Goal: Task Accomplishment & Management: Use online tool/utility

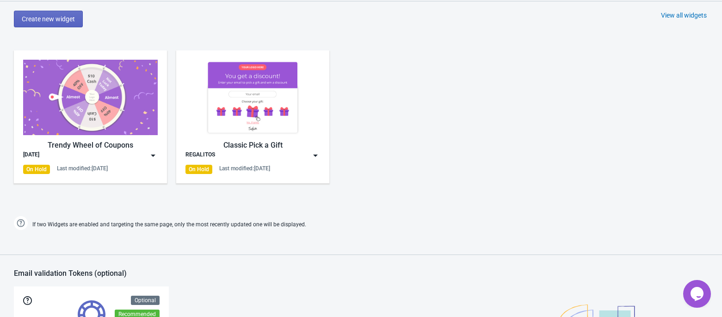
scroll to position [449, 0]
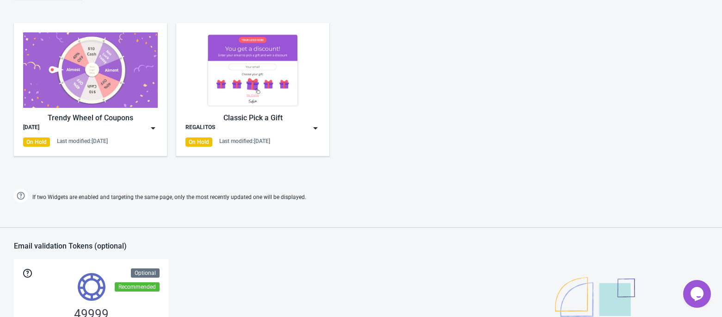
click at [87, 86] on img at bounding box center [90, 69] width 135 height 75
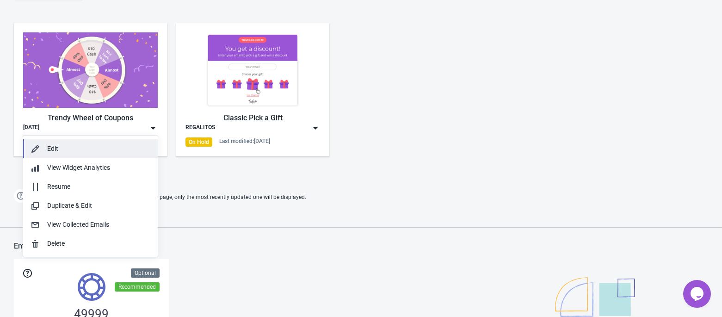
click at [69, 142] on button "Edit" at bounding box center [90, 148] width 135 height 19
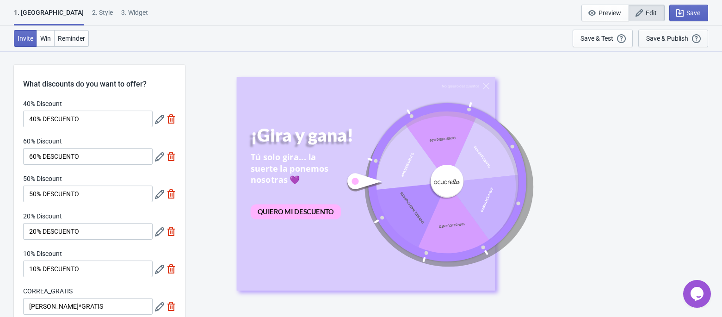
click at [681, 42] on div "Save & Publish" at bounding box center [667, 38] width 42 height 7
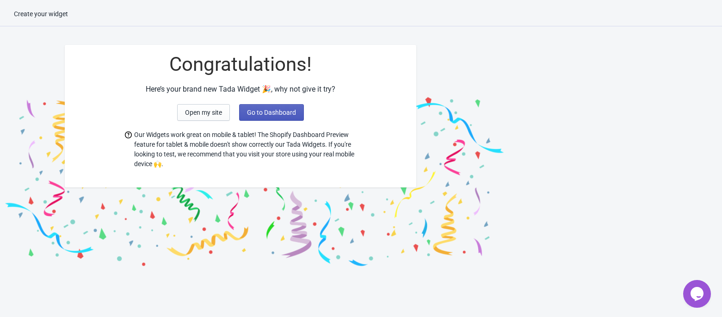
click at [259, 110] on span "Go to Dashboard" at bounding box center [271, 112] width 49 height 7
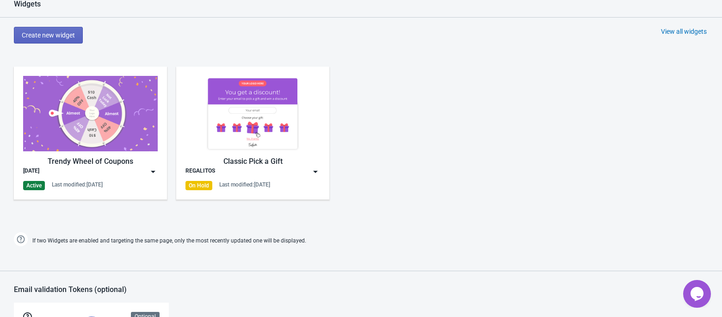
scroll to position [376, 0]
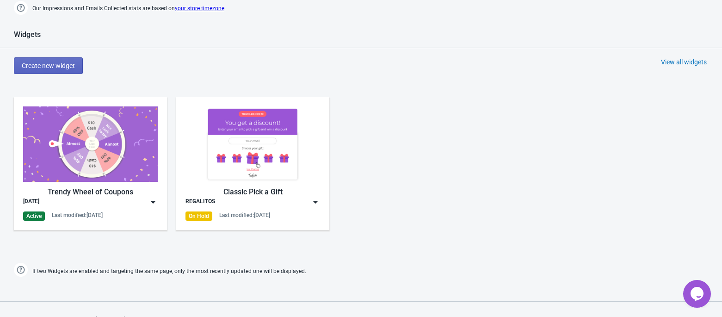
click at [102, 133] on img at bounding box center [90, 143] width 135 height 75
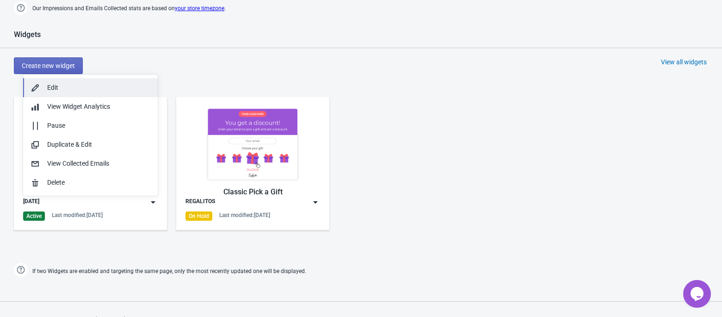
click at [84, 81] on button "Edit" at bounding box center [90, 87] width 135 height 19
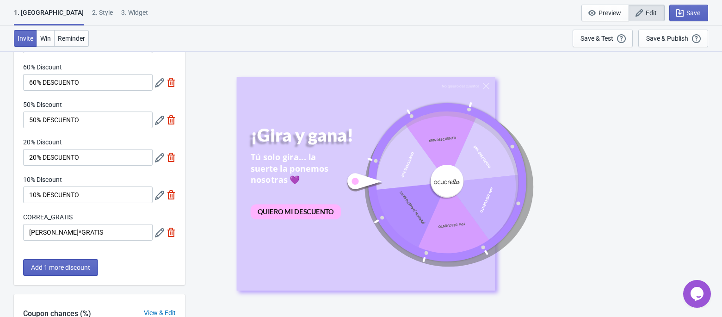
scroll to position [80, 0]
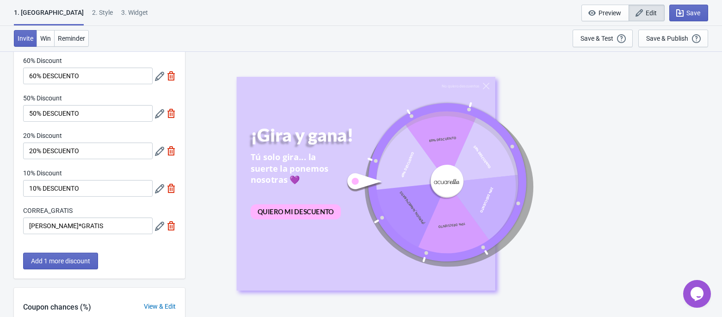
drag, startPoint x: 646, startPoint y: 84, endPoint x: 649, endPoint y: 57, distance: 27.0
click at [649, 59] on div "No quiero descuentos ¡Gira y gana! Tú solo gira... la suerte la ponemos nosotra…" at bounding box center [454, 183] width 528 height 265
drag, startPoint x: 731, startPoint y: 100, endPoint x: 466, endPoint y: 58, distance: 267.9
click at [466, 58] on div "No quiero descuentos ¡Gira y gana! Tú solo gira... la suerte la ponemos nosotra…" at bounding box center [454, 183] width 528 height 265
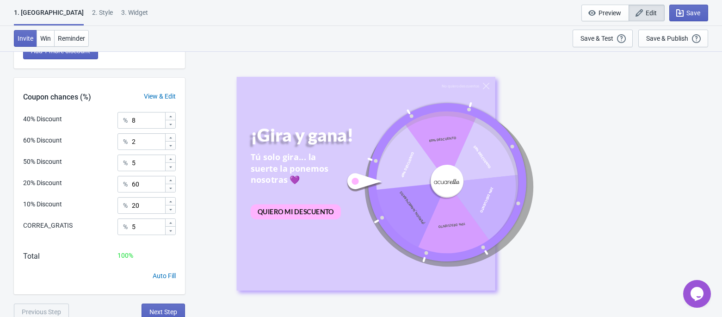
scroll to position [295, 0]
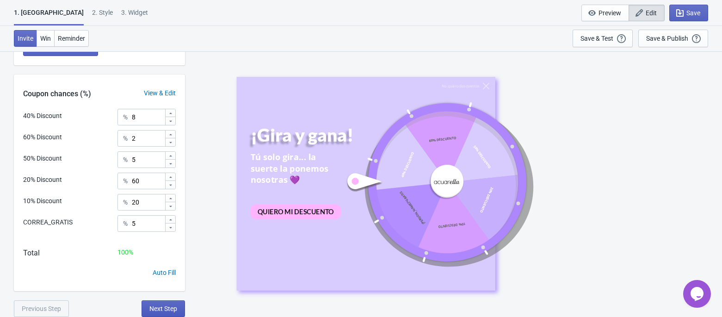
click at [153, 309] on span "Next Step" at bounding box center [163, 308] width 28 height 7
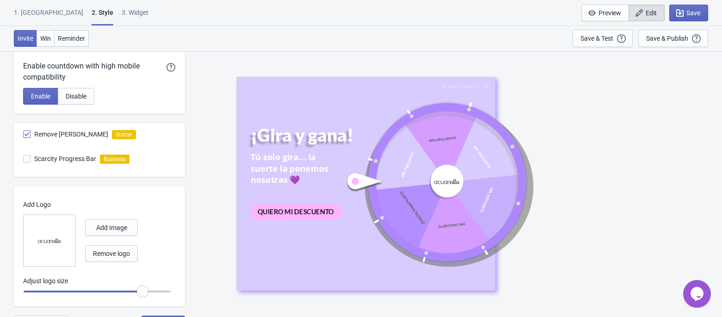
scroll to position [504, 0]
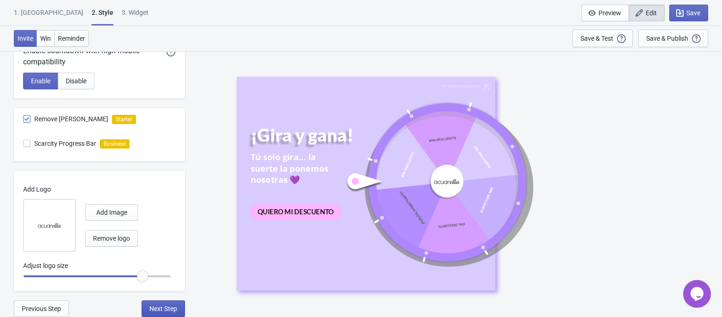
click at [174, 308] on span "Next Step" at bounding box center [163, 308] width 28 height 7
select select "once"
select select "middle_right"
select select "1"
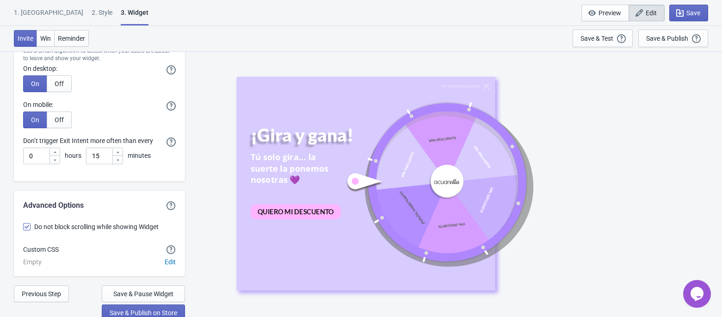
scroll to position [2603, 0]
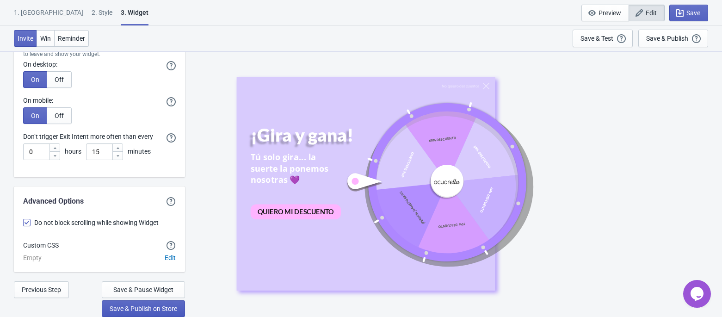
click at [147, 309] on span "Save & Publish on Store" at bounding box center [144, 308] width 68 height 7
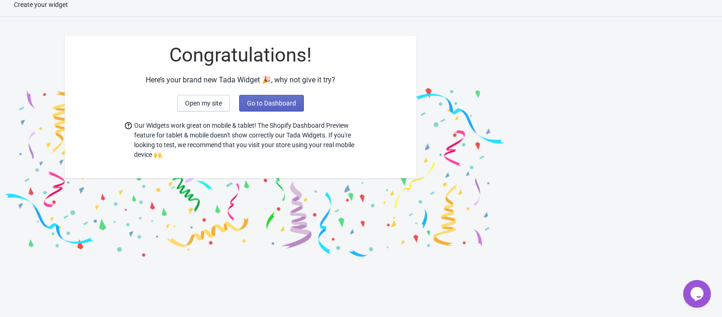
scroll to position [9, 0]
click at [209, 106] on span "Open my site" at bounding box center [203, 102] width 37 height 7
click at [252, 100] on span "Go to Dashboard" at bounding box center [271, 102] width 49 height 7
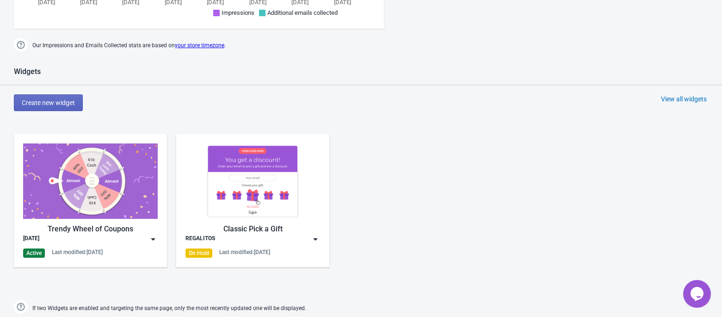
scroll to position [332, 0]
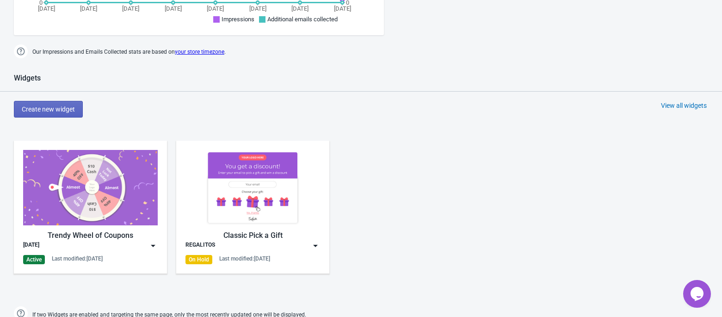
click at [103, 164] on img at bounding box center [90, 187] width 135 height 75
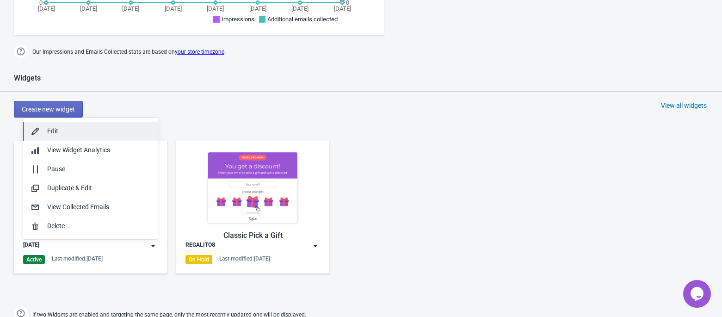
click at [86, 130] on div "Edit" at bounding box center [98, 131] width 103 height 10
